Goal: Task Accomplishment & Management: Use online tool/utility

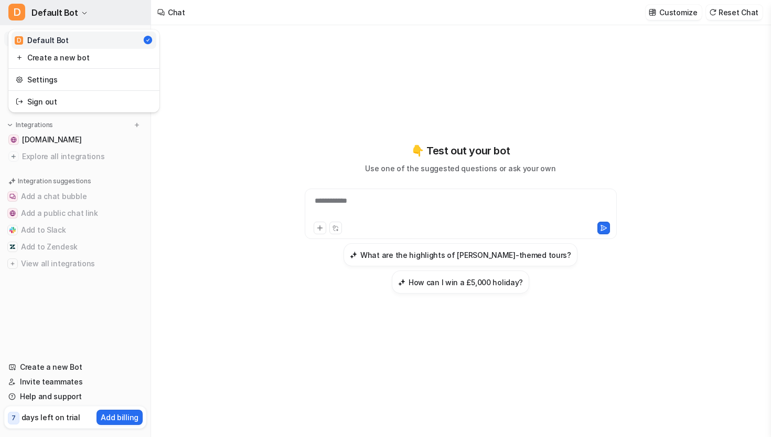
click at [75, 10] on button "D Default Bot" at bounding box center [75, 12] width 151 height 25
click at [210, 114] on div "**********" at bounding box center [385, 218] width 771 height 437
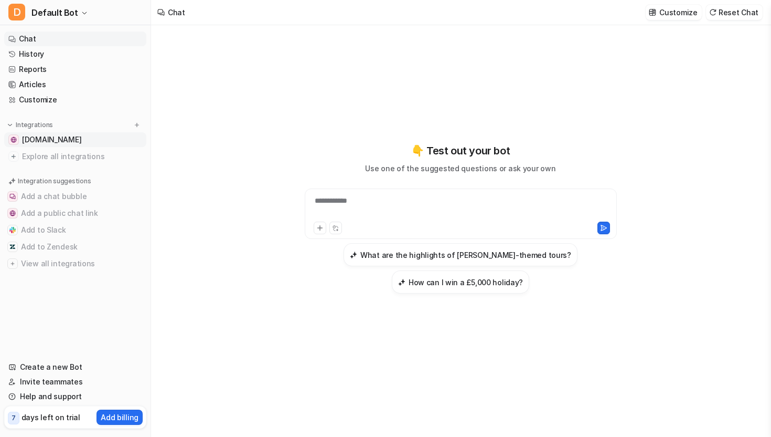
click at [76, 143] on span "[DOMAIN_NAME]" at bounding box center [51, 139] width 59 height 10
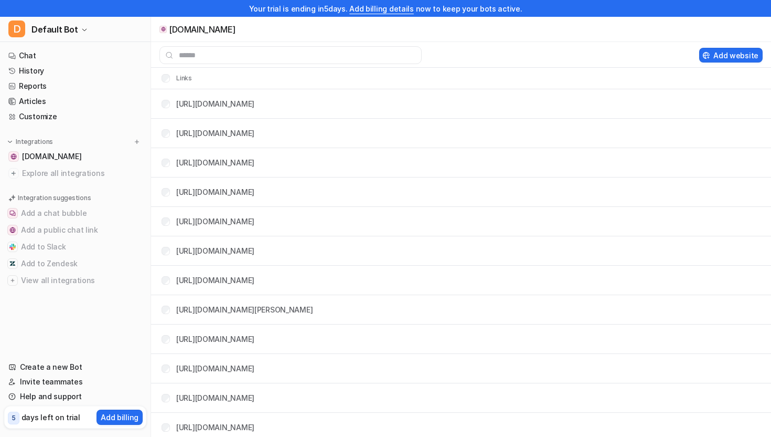
click at [75, 10] on div "Your trial is ending [DATE]. Add billing details now to keep your bots active." at bounding box center [385, 8] width 771 height 17
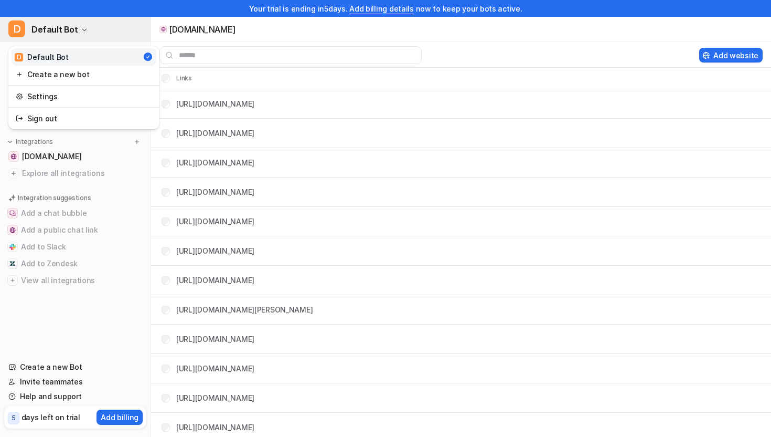
click at [71, 25] on span "Default Bot" at bounding box center [54, 29] width 47 height 15
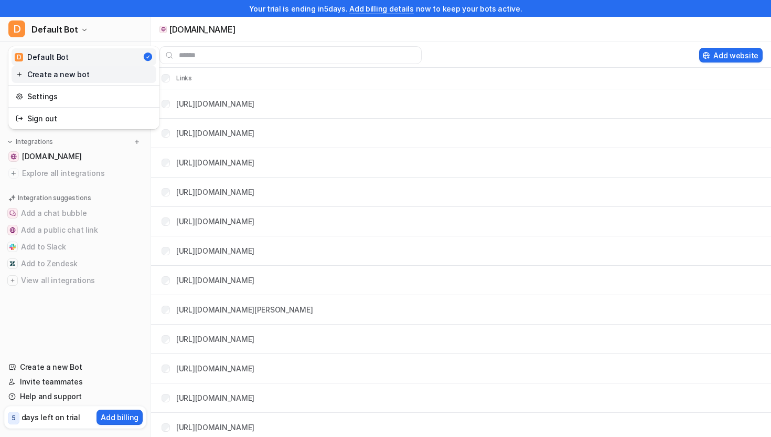
click at [68, 76] on link "Create a new bot" at bounding box center [84, 74] width 145 height 17
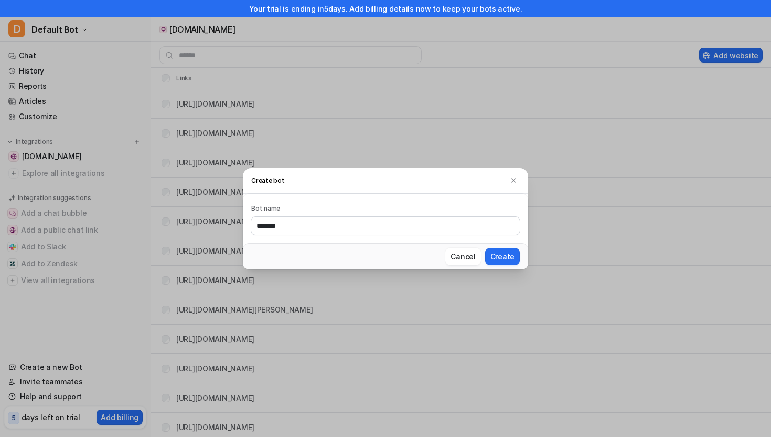
type input "*******"
click at [485, 248] on button "Create" at bounding box center [502, 256] width 35 height 17
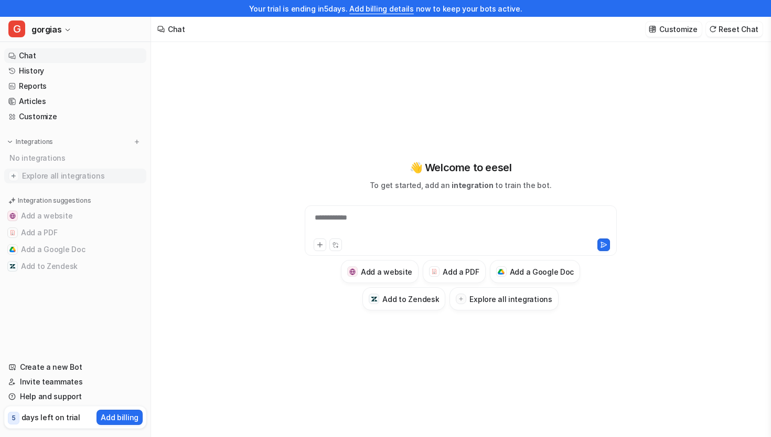
click at [62, 176] on span "Explore all integrations" at bounding box center [82, 175] width 120 height 17
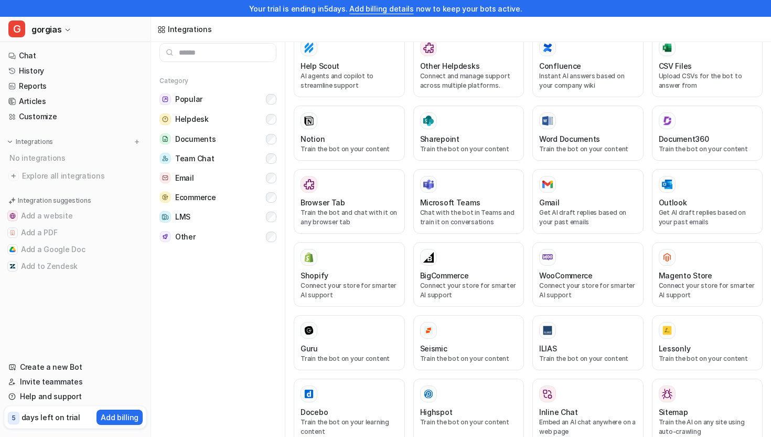
scroll to position [439, 0]
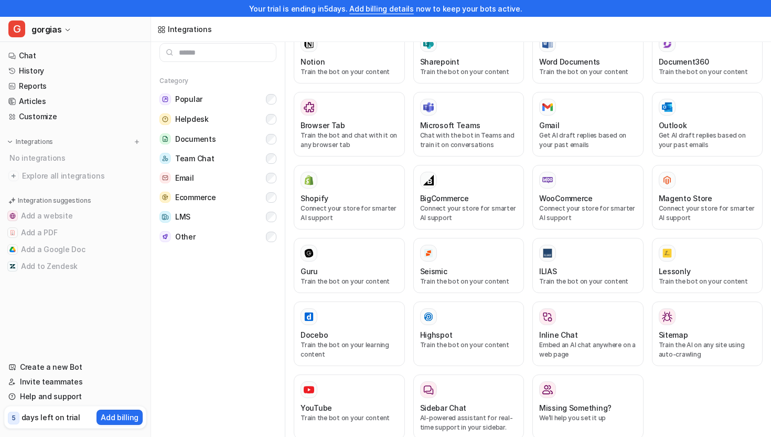
click at [225, 52] on input "text" at bounding box center [217, 52] width 117 height 19
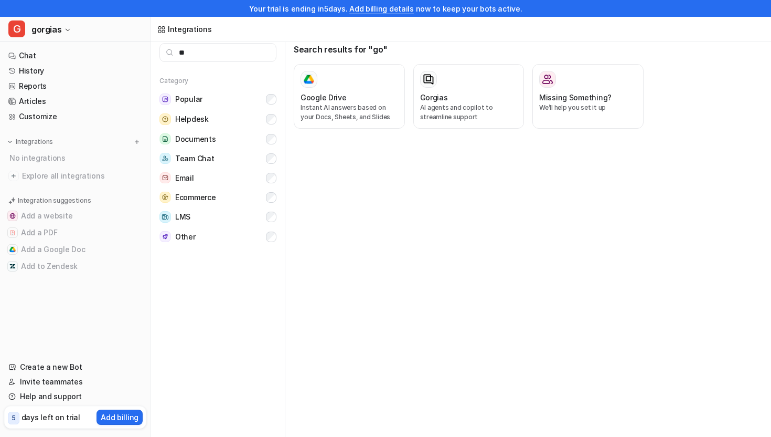
scroll to position [0, 0]
type input "***"
click at [365, 98] on div "Gorgias" at bounding box center [350, 97] width 98 height 11
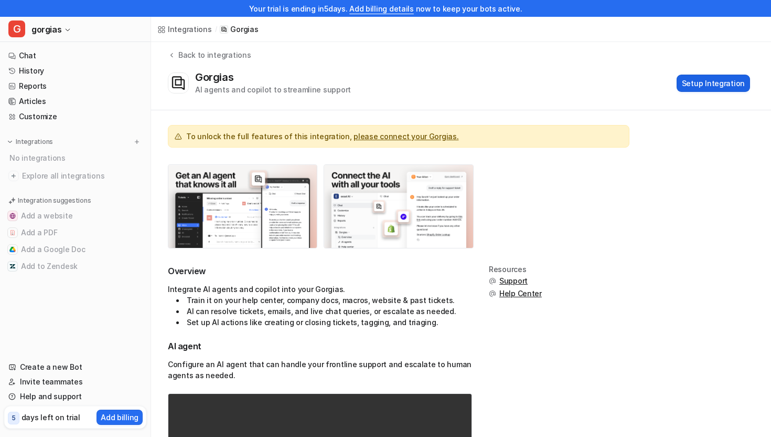
click at [704, 83] on button "Setup Integration" at bounding box center [713, 83] width 73 height 17
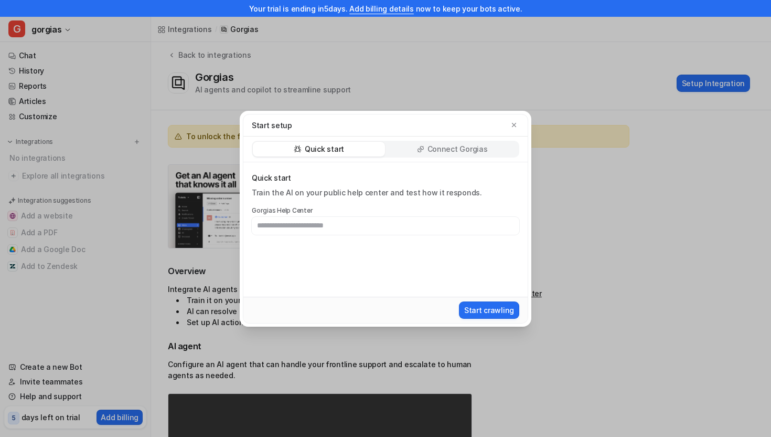
click at [482, 150] on p "Connect Gorgias" at bounding box center [458, 149] width 60 height 10
